Goal: Complete application form

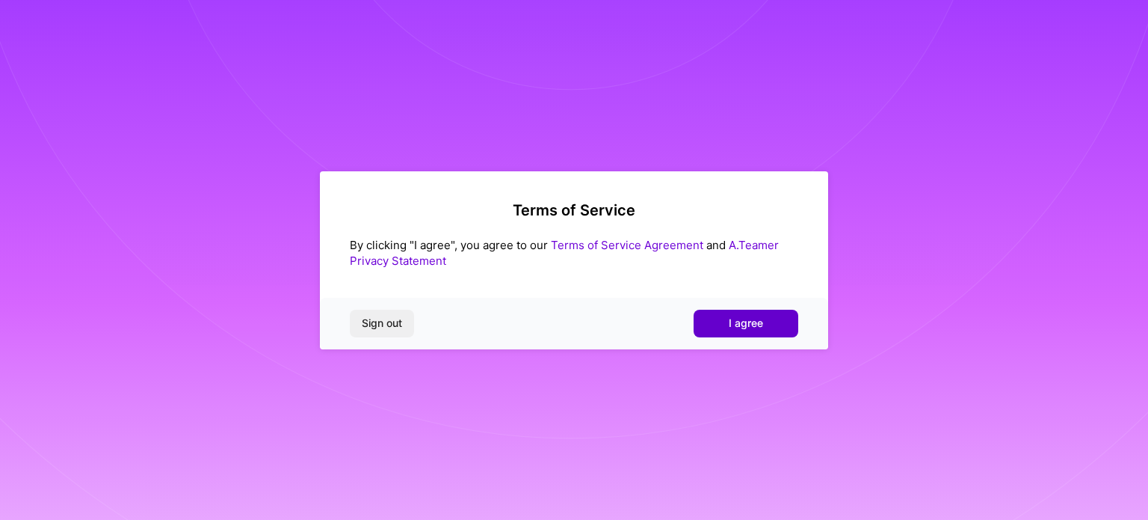
click at [740, 326] on span "I agree" at bounding box center [746, 323] width 34 height 15
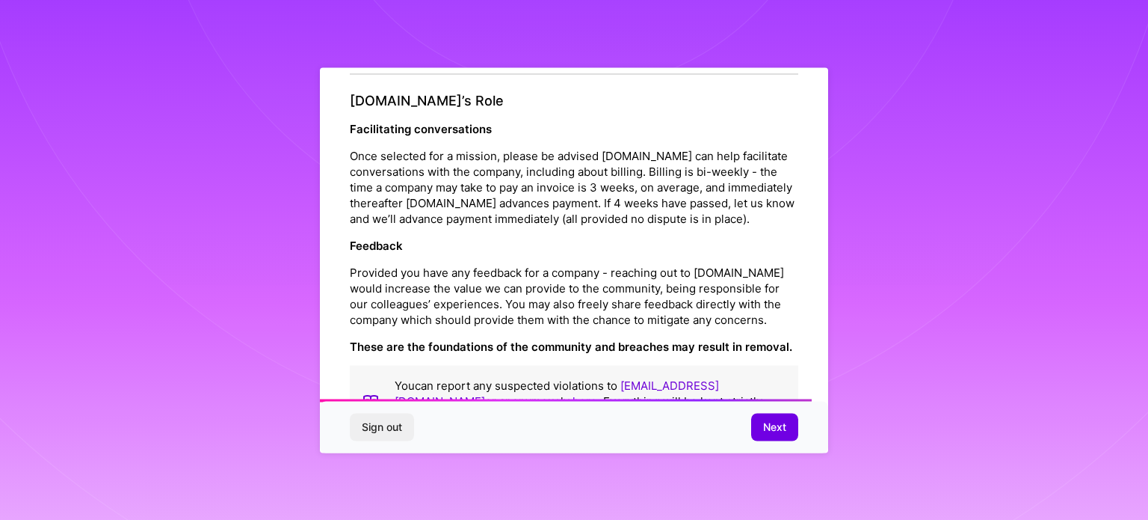
scroll to position [1734, 0]
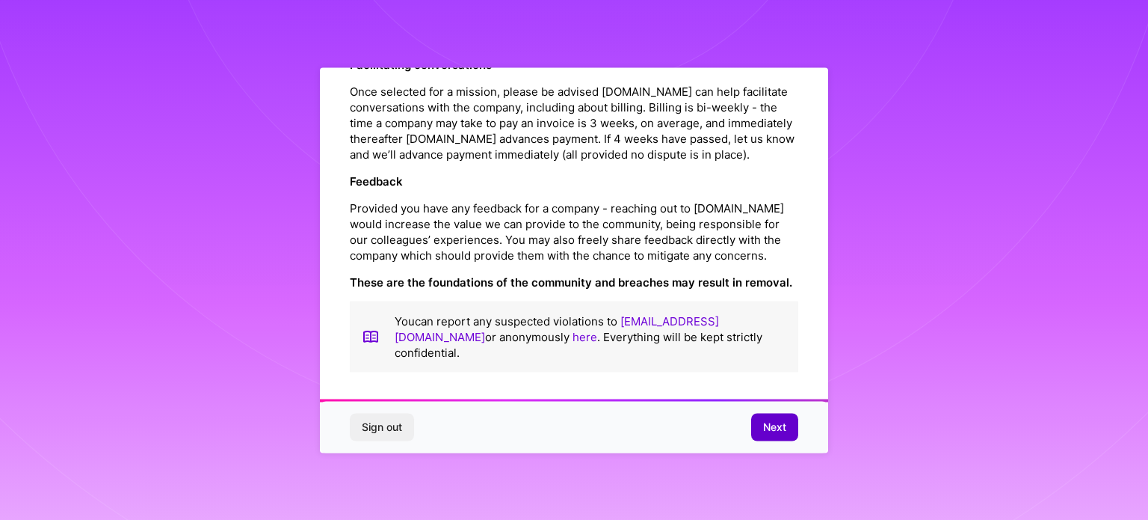
click at [781, 426] on span "Next" at bounding box center [774, 426] width 23 height 15
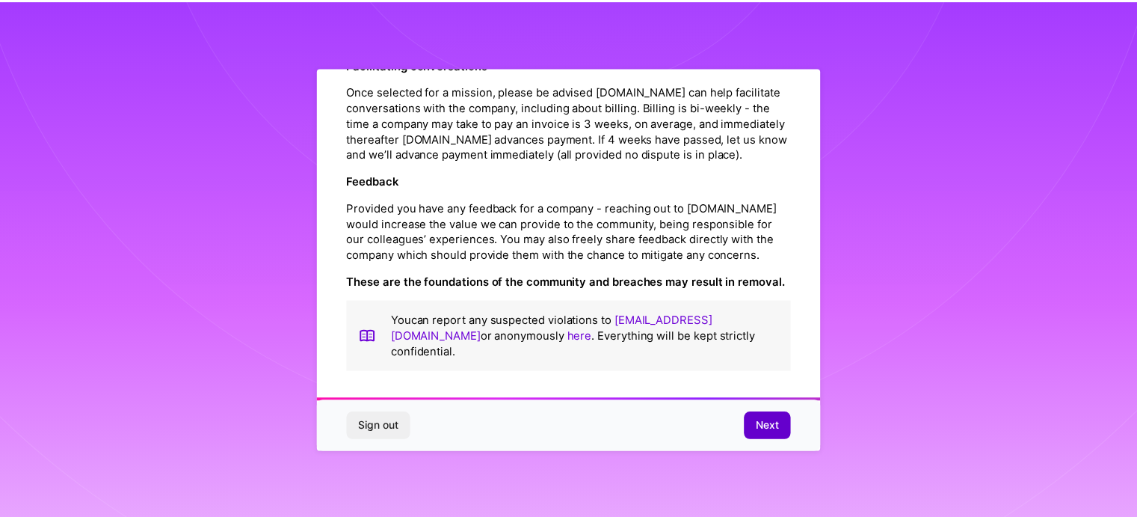
scroll to position [18, 0]
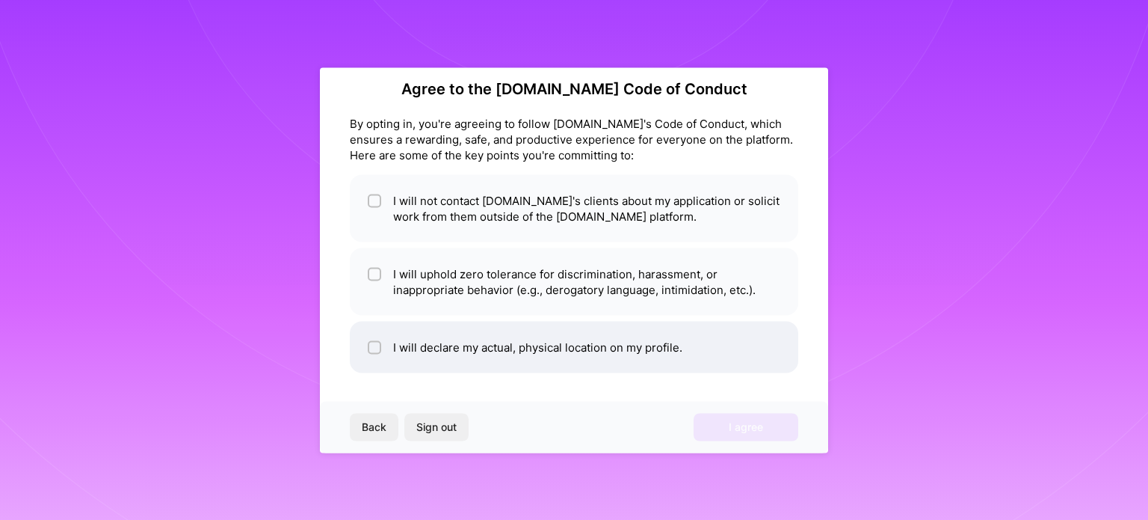
click at [373, 348] on input "checkbox" at bounding box center [376, 347] width 10 height 10
checkbox input "true"
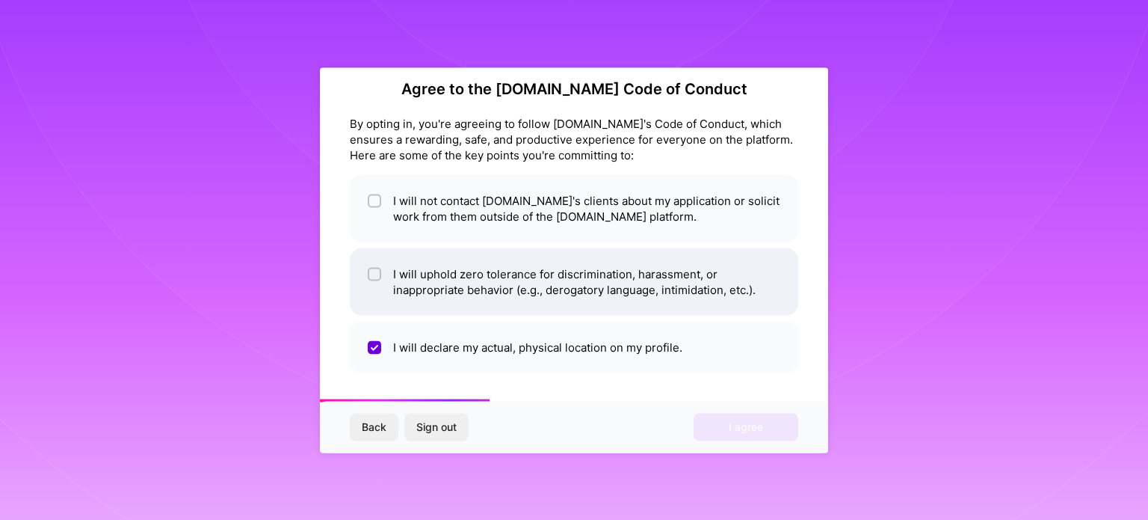
click at [373, 277] on input "checkbox" at bounding box center [376, 274] width 10 height 10
checkbox input "true"
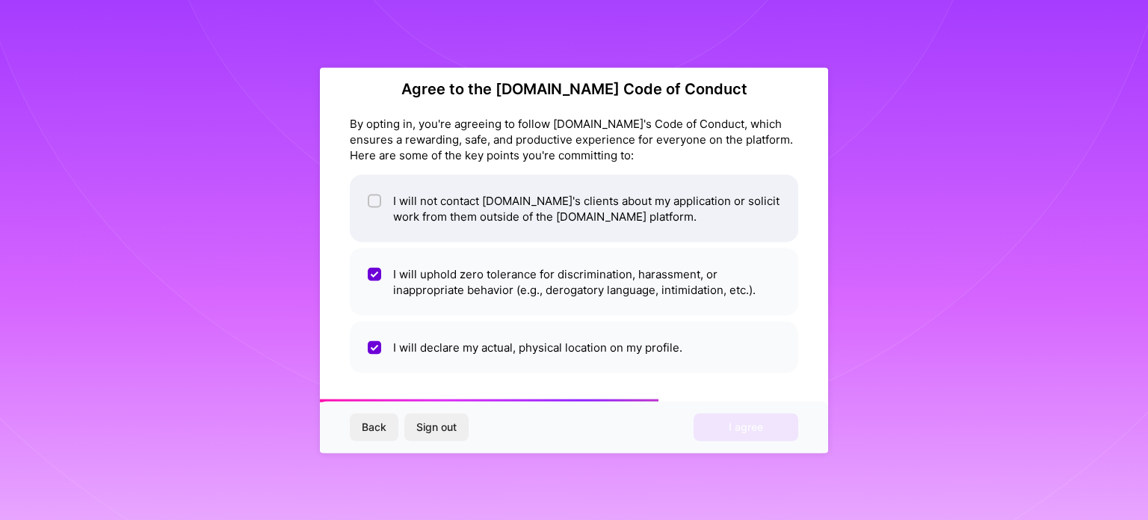
click at [378, 201] on input "checkbox" at bounding box center [376, 201] width 10 height 10
click at [527, 221] on li "I will not contact [DOMAIN_NAME]'s clients about my application or solicit work…" at bounding box center [574, 207] width 449 height 67
checkbox input "true"
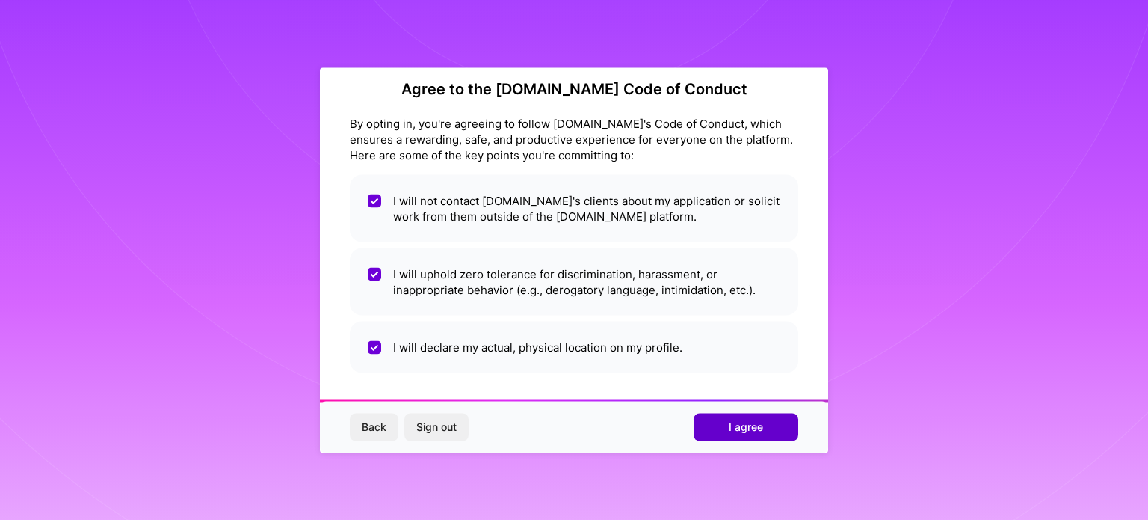
click at [754, 422] on span "I agree" at bounding box center [746, 426] width 34 height 15
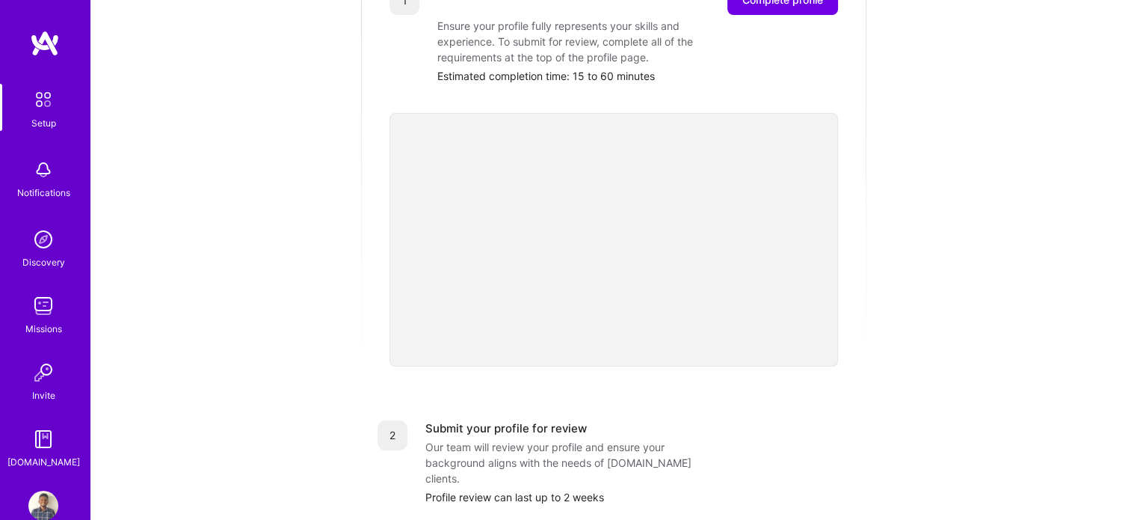
scroll to position [269, 0]
